Goal: Obtain resource: Download file/media

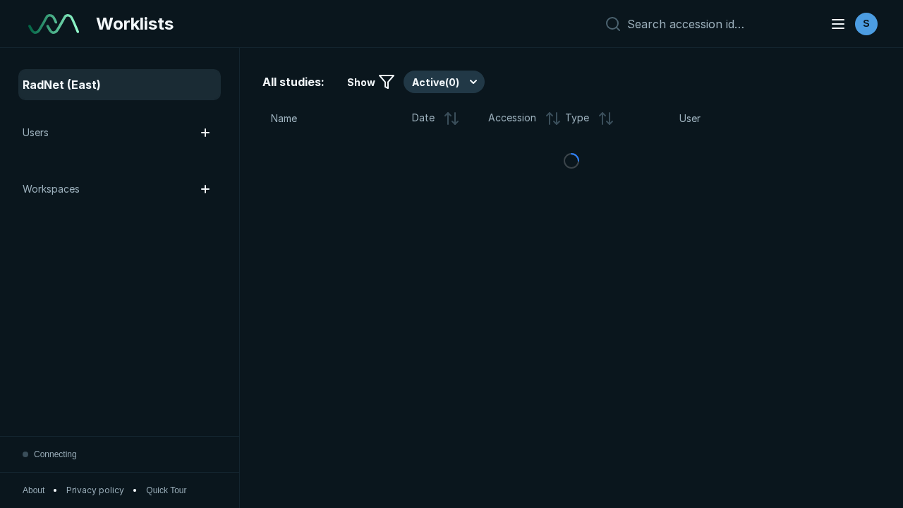
scroll to position [3853, 5877]
